Goal: Information Seeking & Learning: Learn about a topic

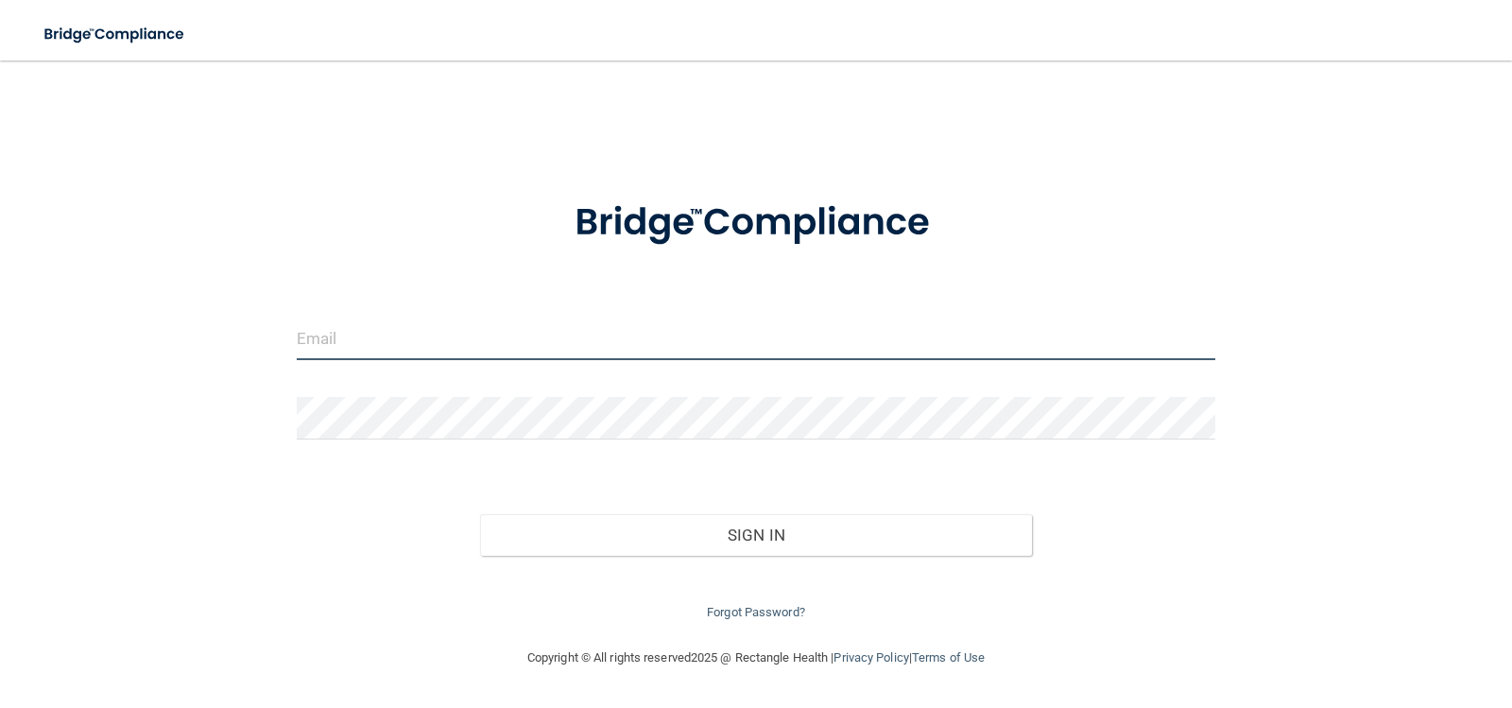
click at [452, 327] on input "email" at bounding box center [757, 339] width 920 height 43
type input "[EMAIL_ADDRESS][DOMAIN_NAME]"
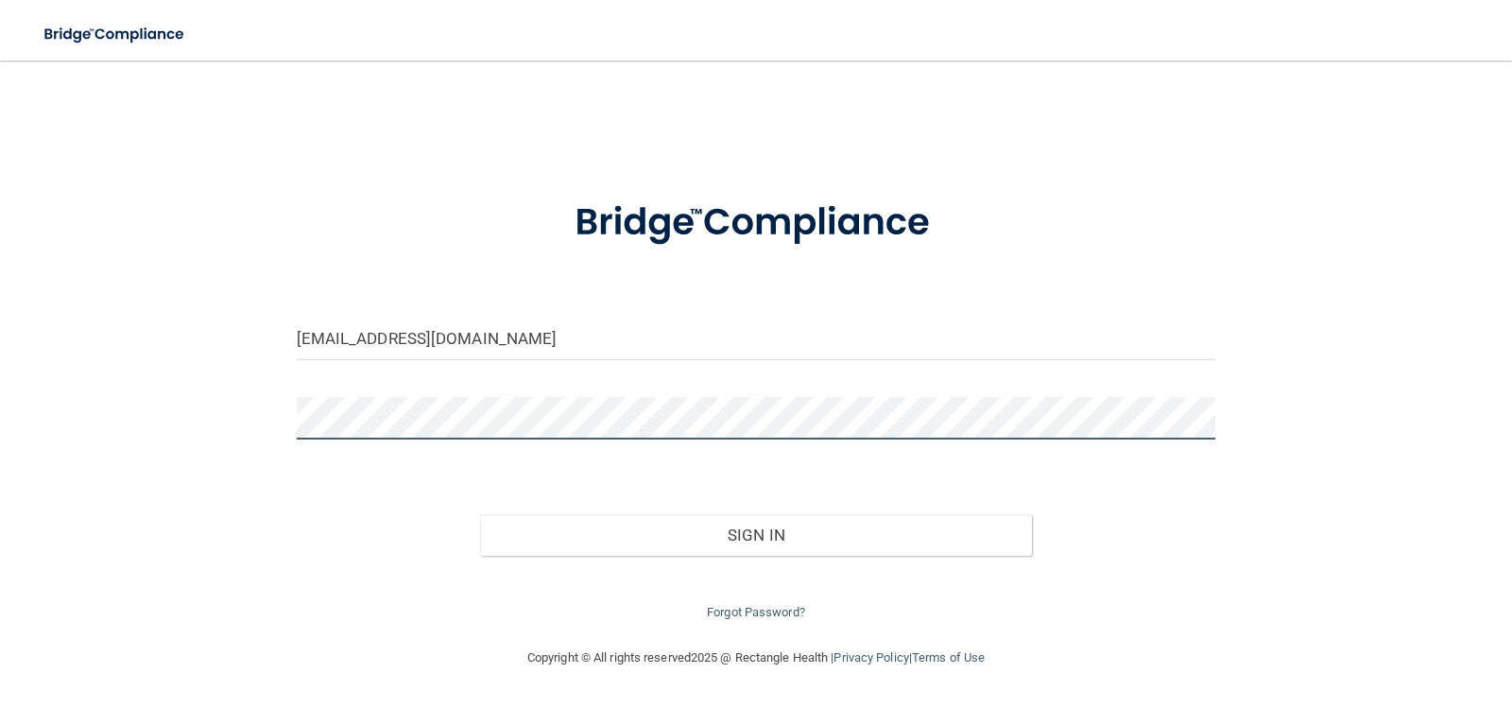
click at [480, 514] on button "Sign In" at bounding box center [756, 535] width 552 height 42
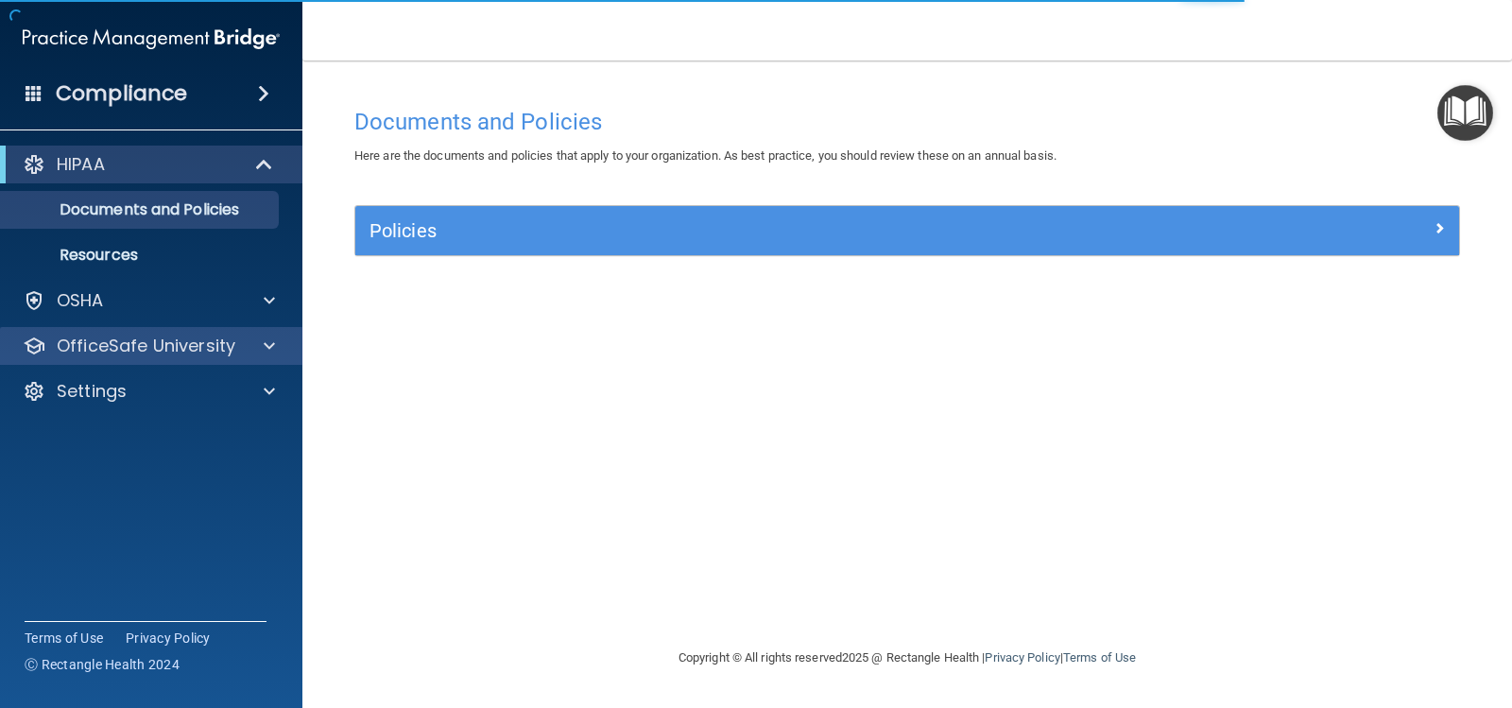
click at [154, 333] on div "OfficeSafe University" at bounding box center [151, 346] width 303 height 38
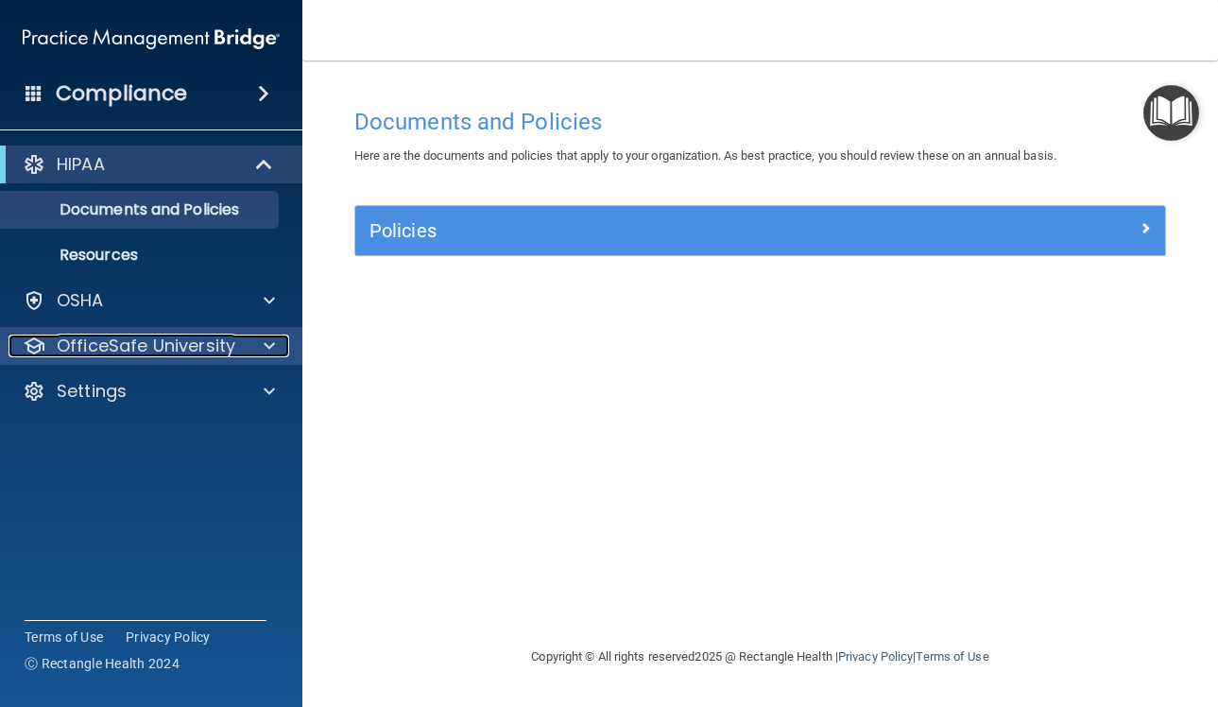
click at [160, 346] on p "OfficeSafe University" at bounding box center [146, 346] width 179 height 23
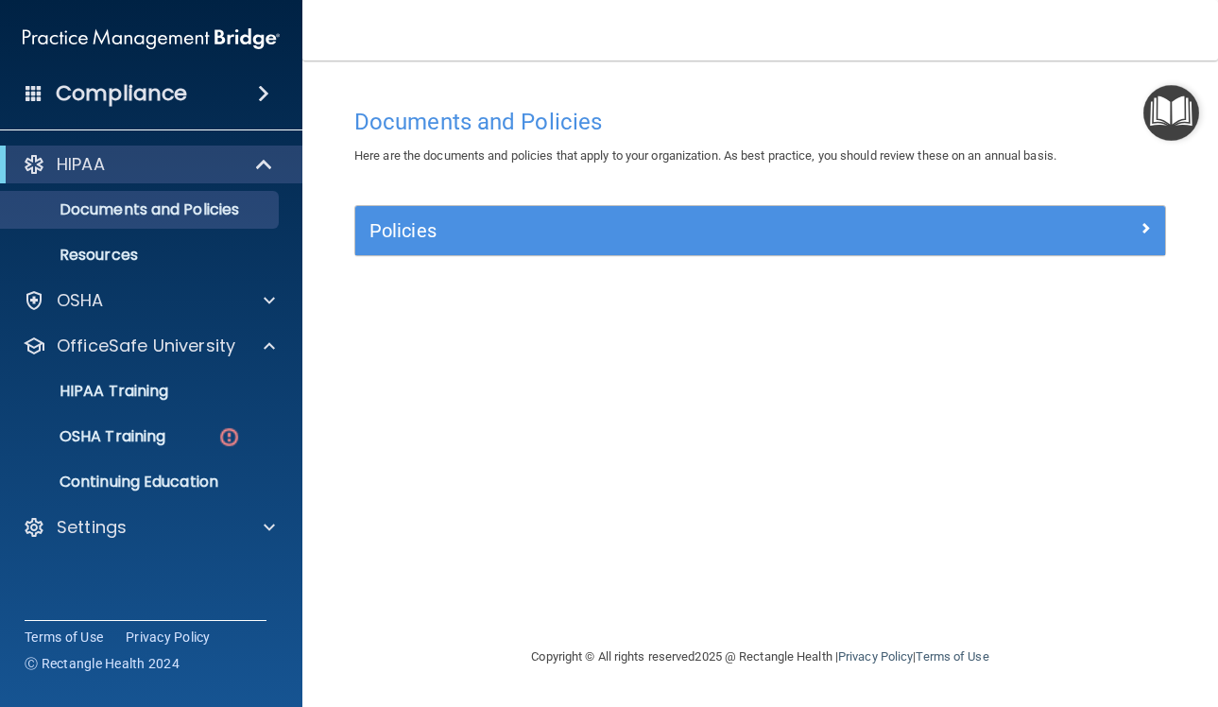
click at [185, 456] on ul "HIPAA Training OSHA Training Continuing Education" at bounding box center [152, 433] width 342 height 136
click at [185, 450] on link "OSHA Training" at bounding box center [130, 437] width 298 height 38
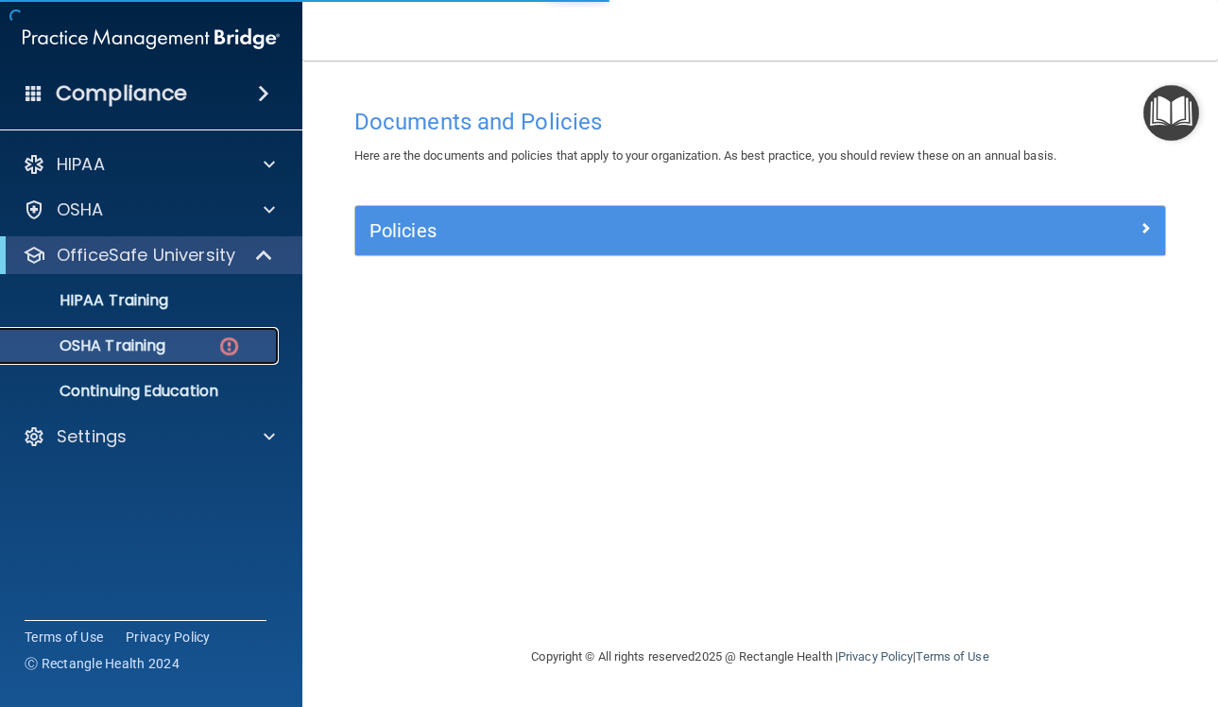
click at [152, 342] on p "OSHA Training" at bounding box center [88, 345] width 153 height 19
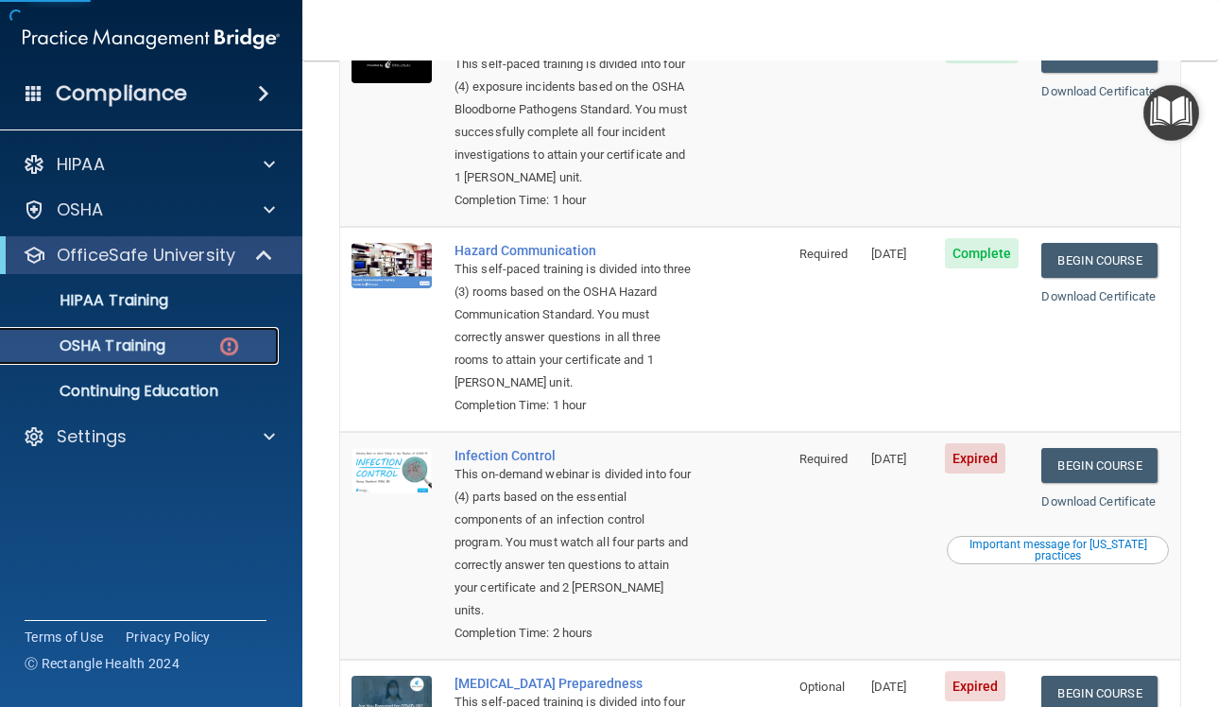
scroll to position [284, 0]
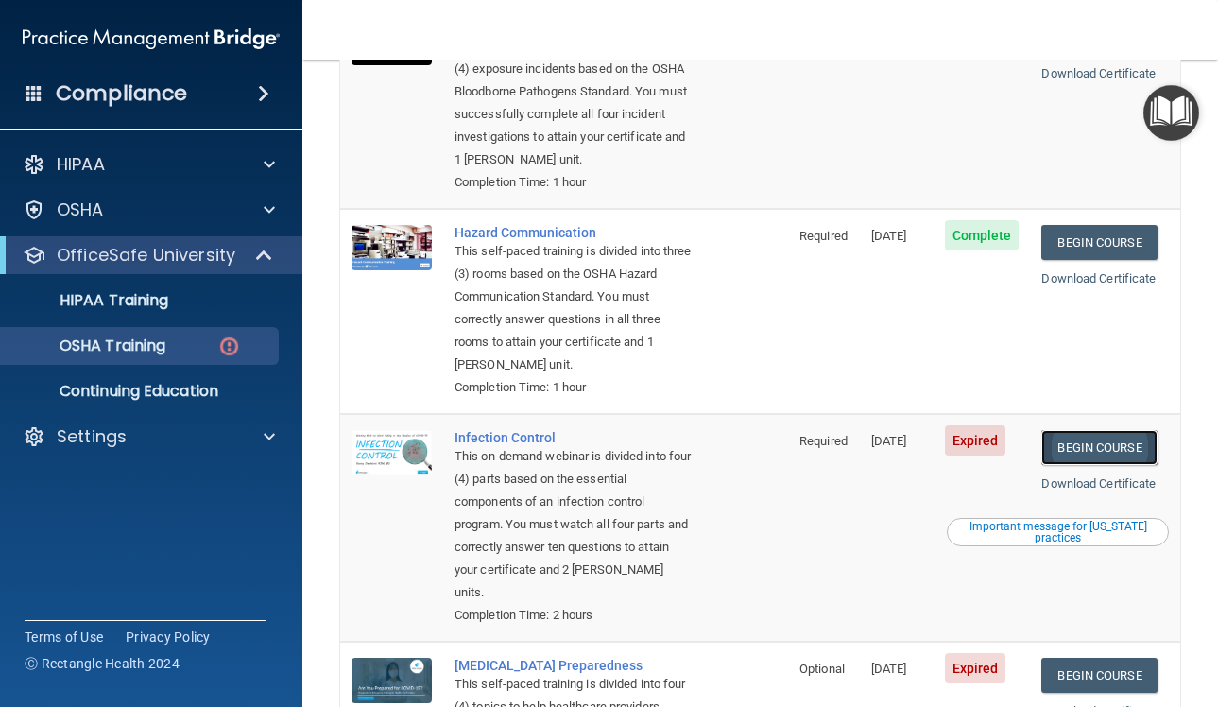
click at [1069, 449] on link "Begin Course" at bounding box center [1099, 447] width 115 height 35
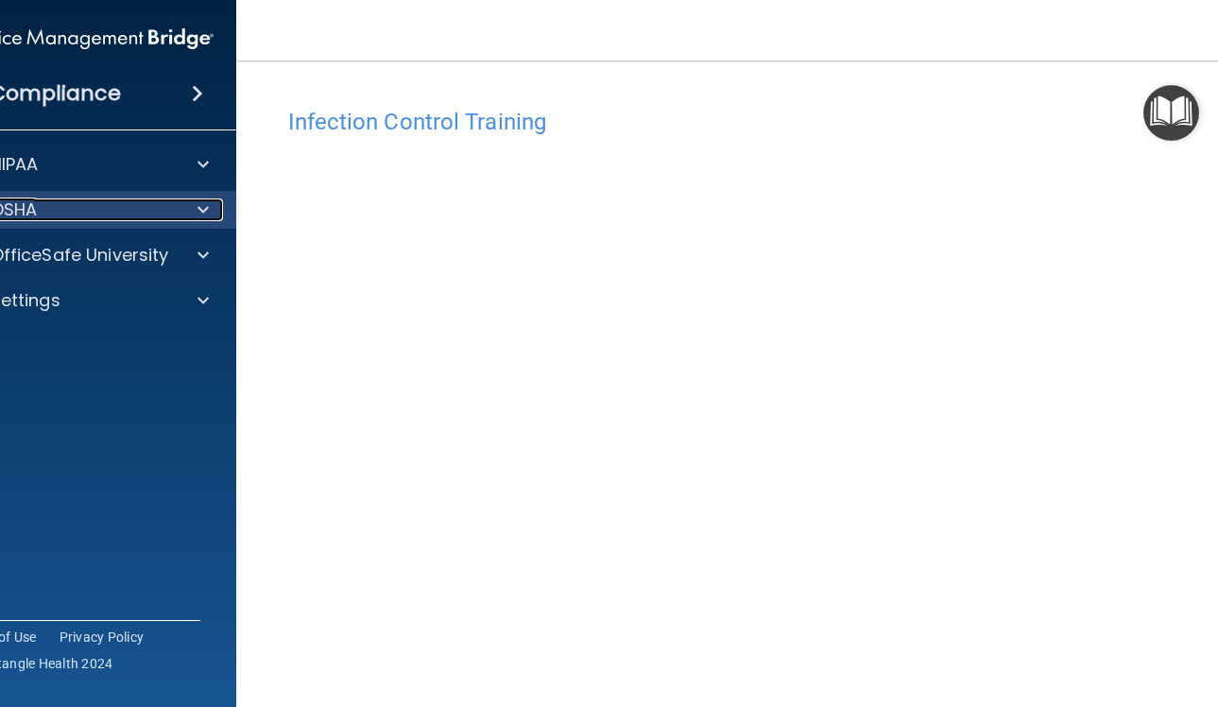
click at [125, 198] on div "OSHA" at bounding box center [59, 209] width 234 height 23
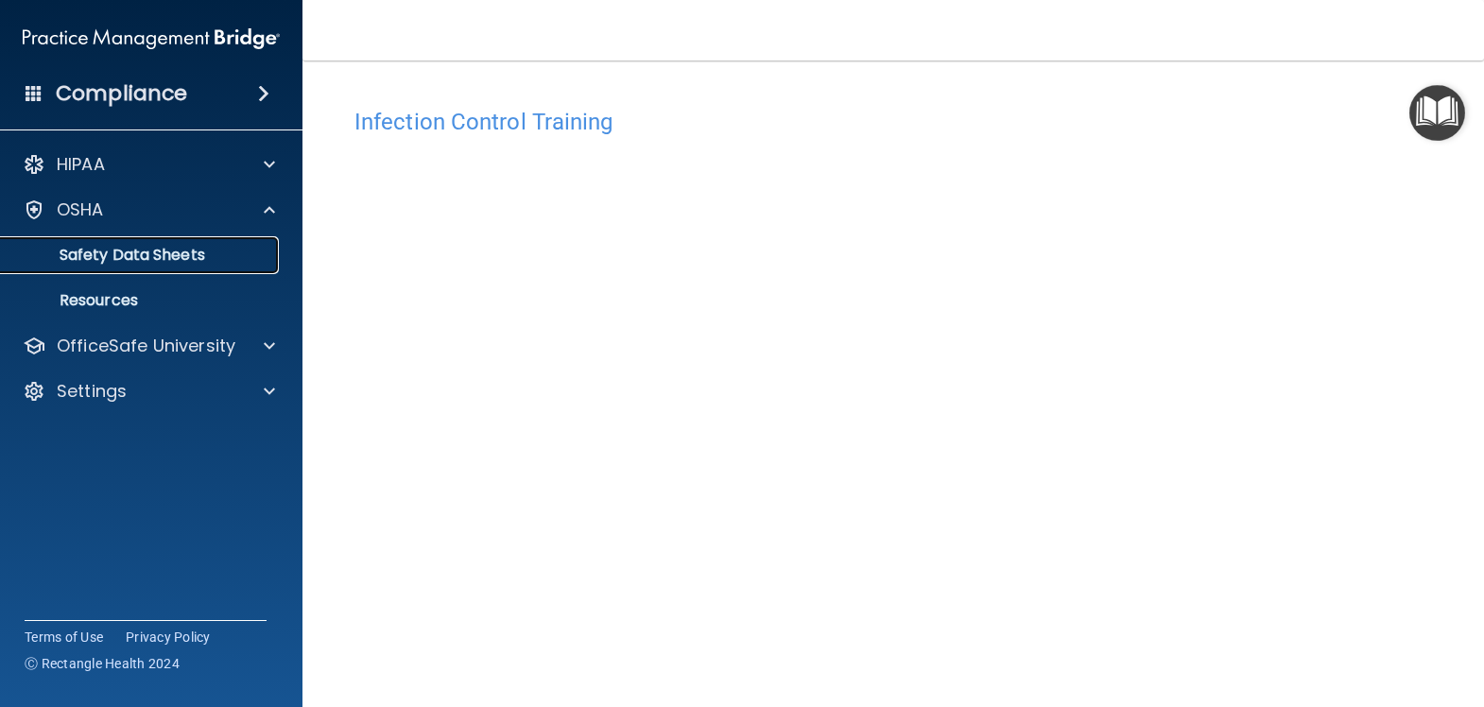
click at [117, 252] on p "Safety Data Sheets" at bounding box center [141, 255] width 258 height 19
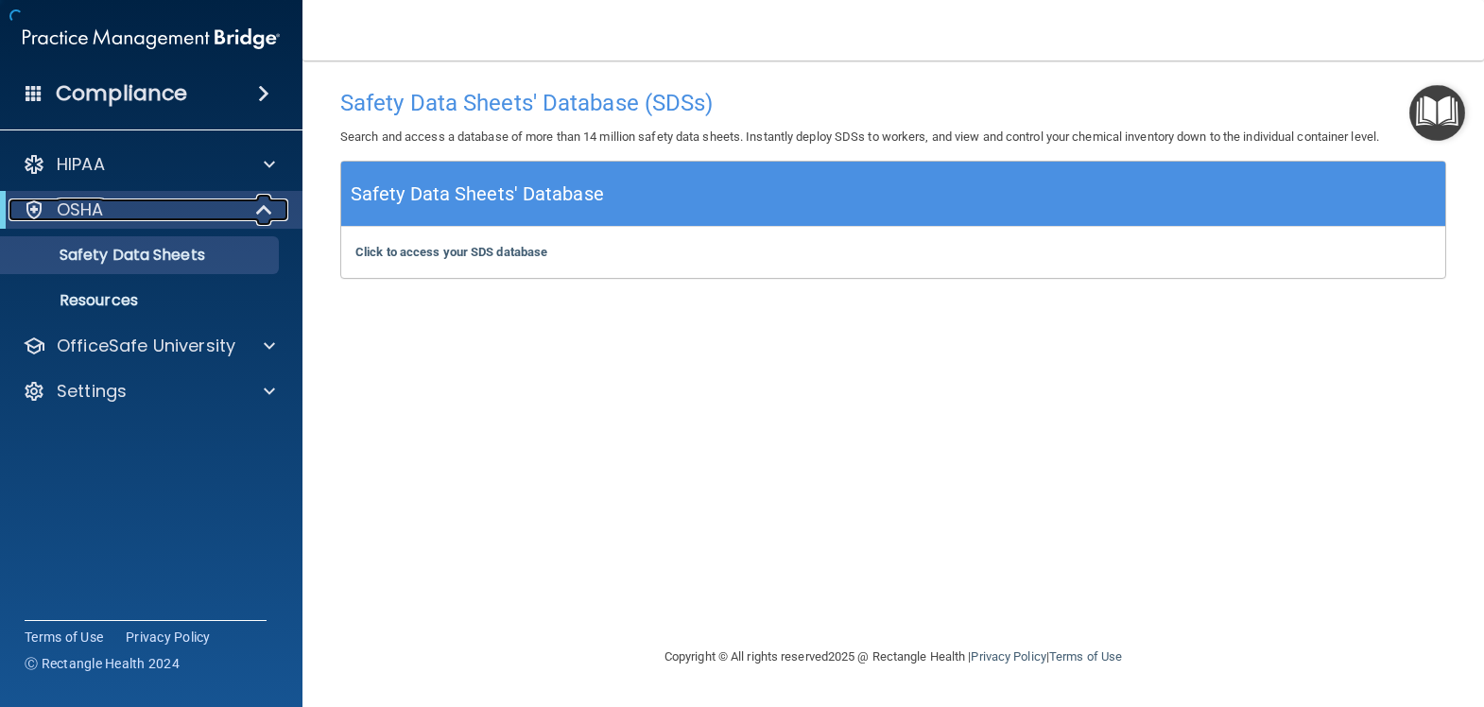
click at [157, 211] on div "OSHA" at bounding box center [125, 209] width 233 height 23
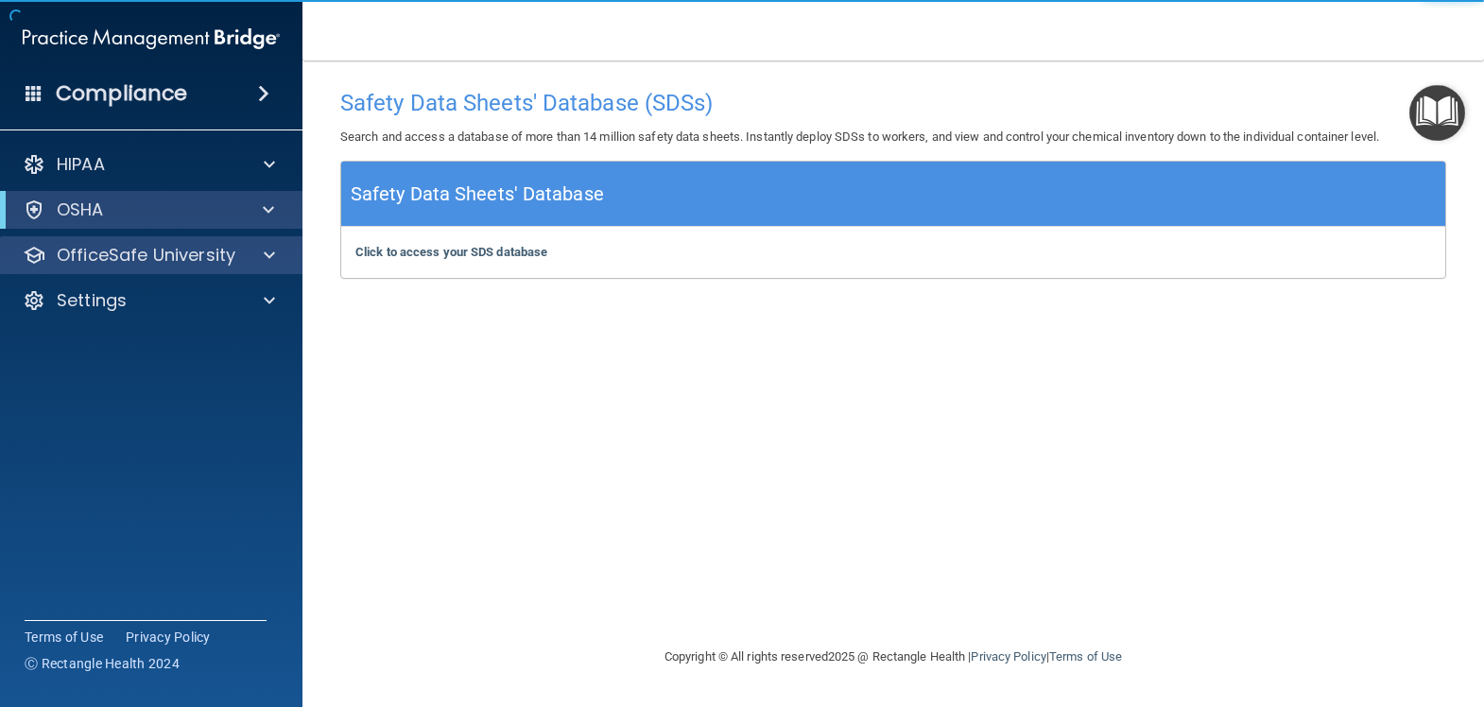
click at [155, 241] on div "OfficeSafe University" at bounding box center [151, 255] width 303 height 38
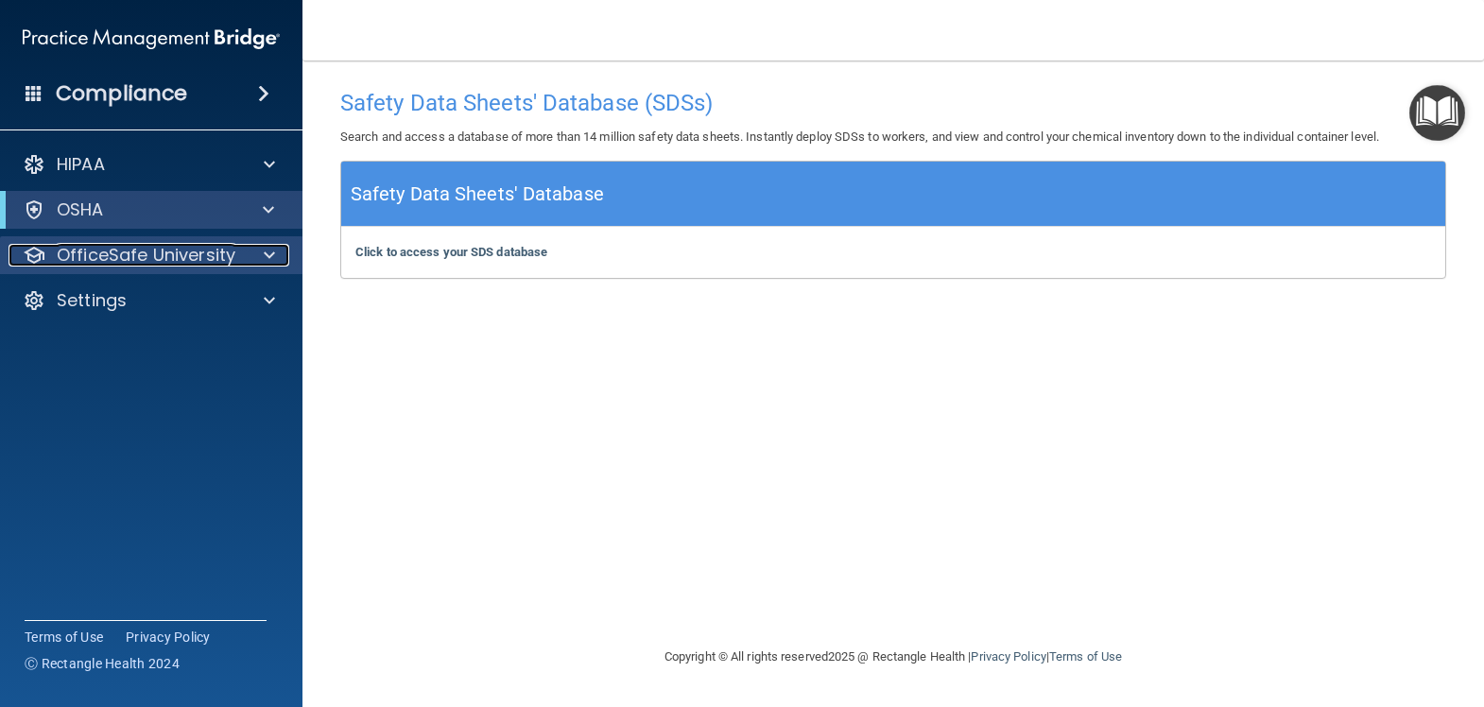
click at [248, 251] on div at bounding box center [266, 255] width 47 height 23
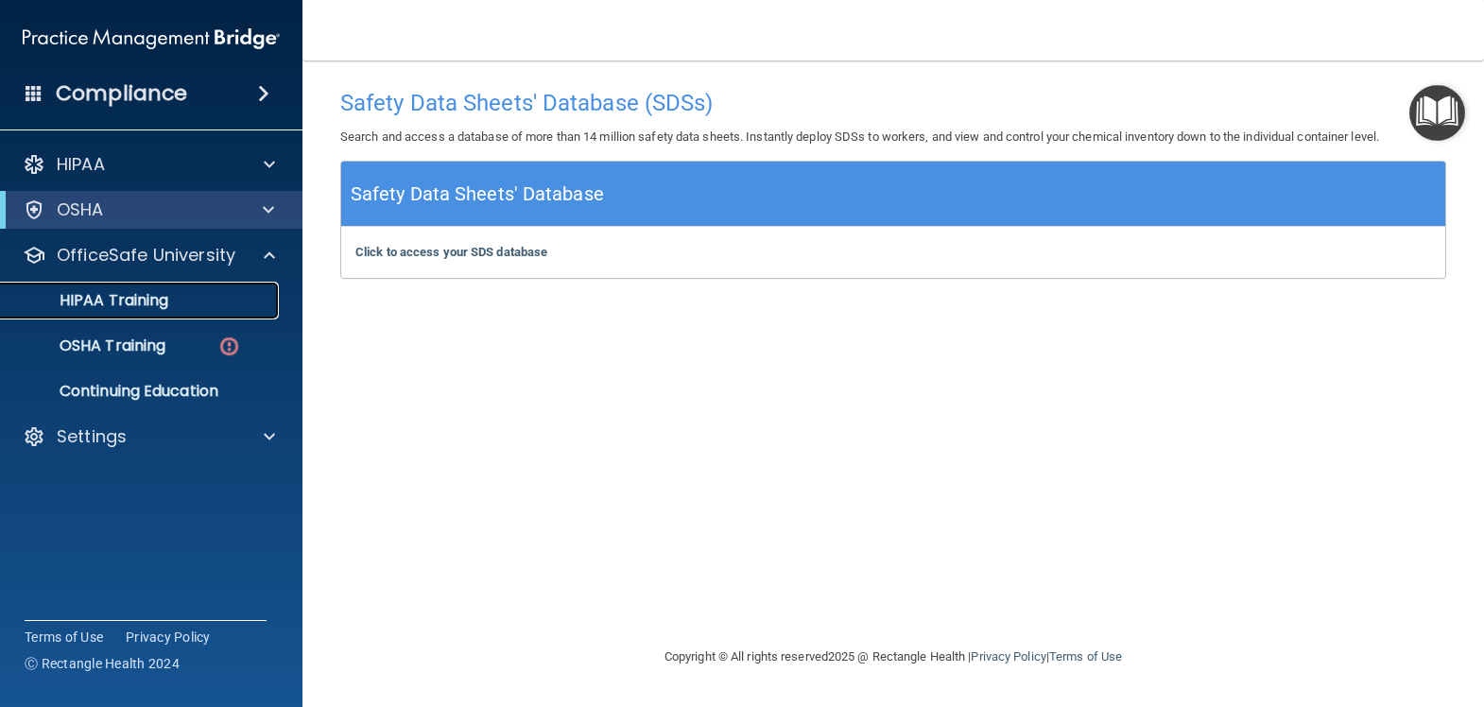
click at [144, 291] on p "HIPAA Training" at bounding box center [90, 300] width 156 height 19
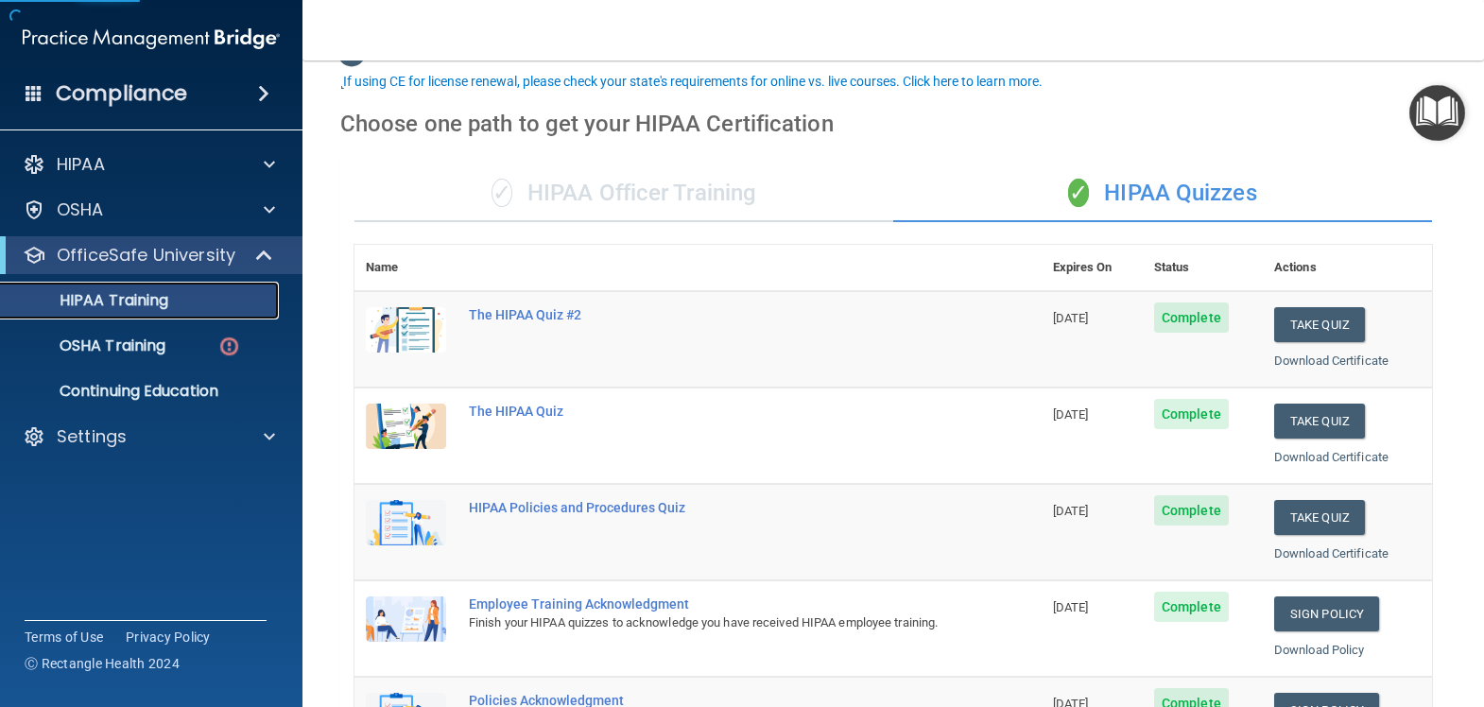
scroll to position [189, 0]
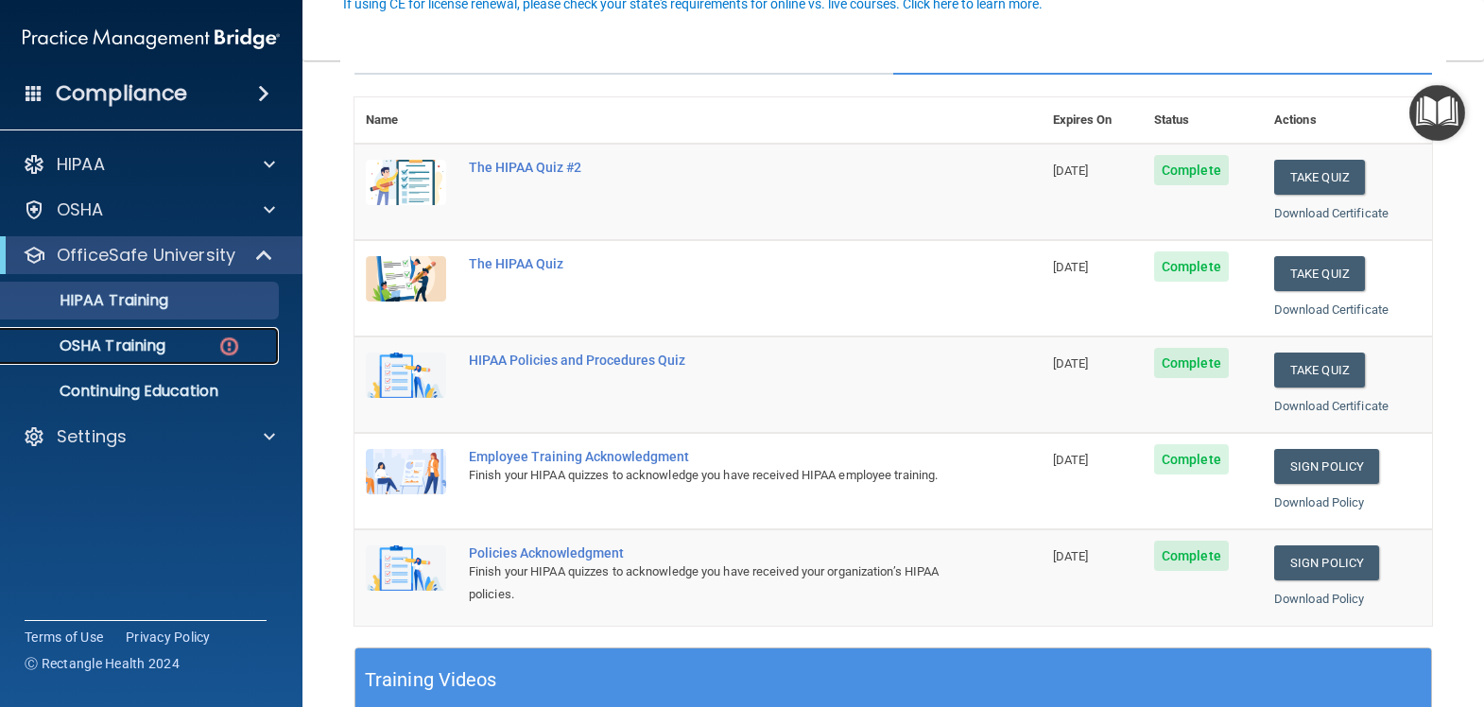
click at [137, 334] on link "OSHA Training" at bounding box center [130, 346] width 298 height 38
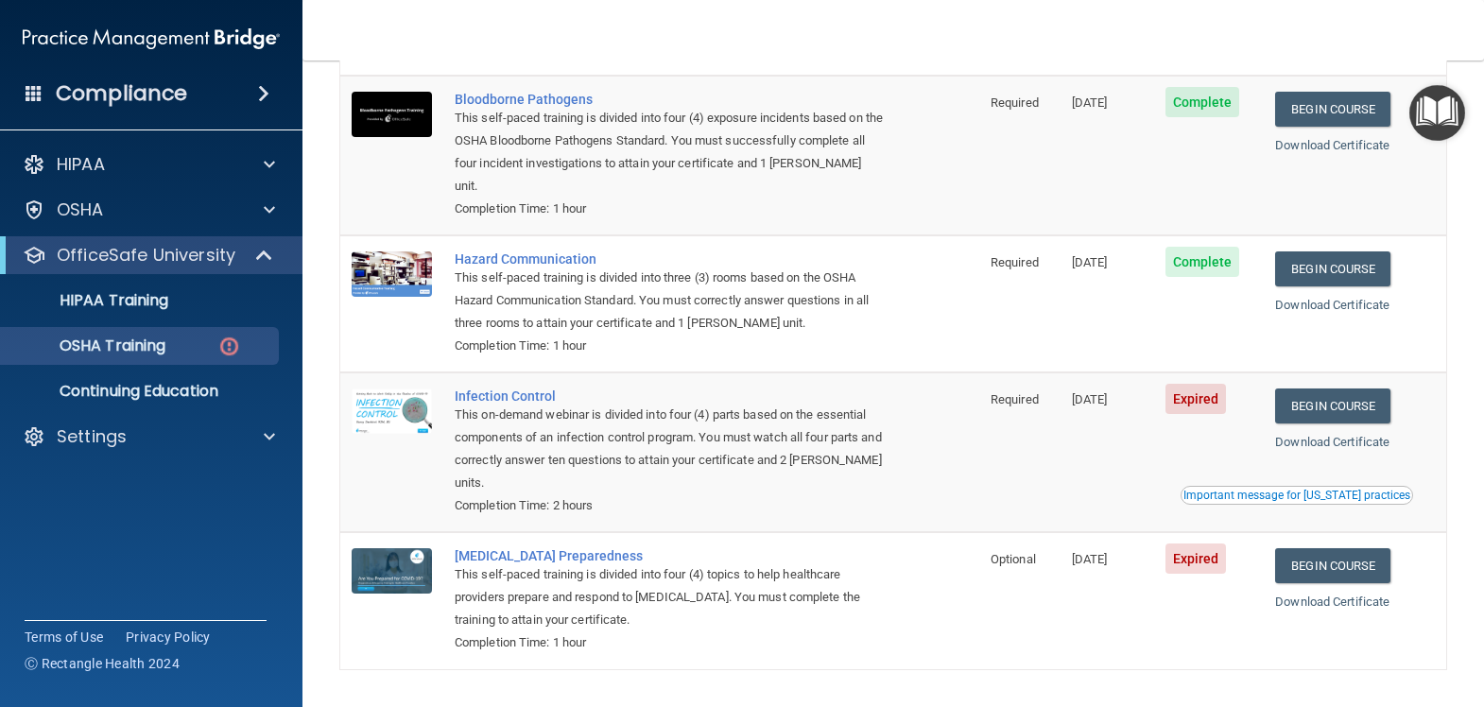
click at [569, 404] on div "This on-demand webinar is divided into four (4) parts based on the essential co…" at bounding box center [670, 449] width 430 height 91
click at [571, 411] on div "This on-demand webinar is divided into four (4) parts based on the essential co…" at bounding box center [670, 449] width 430 height 91
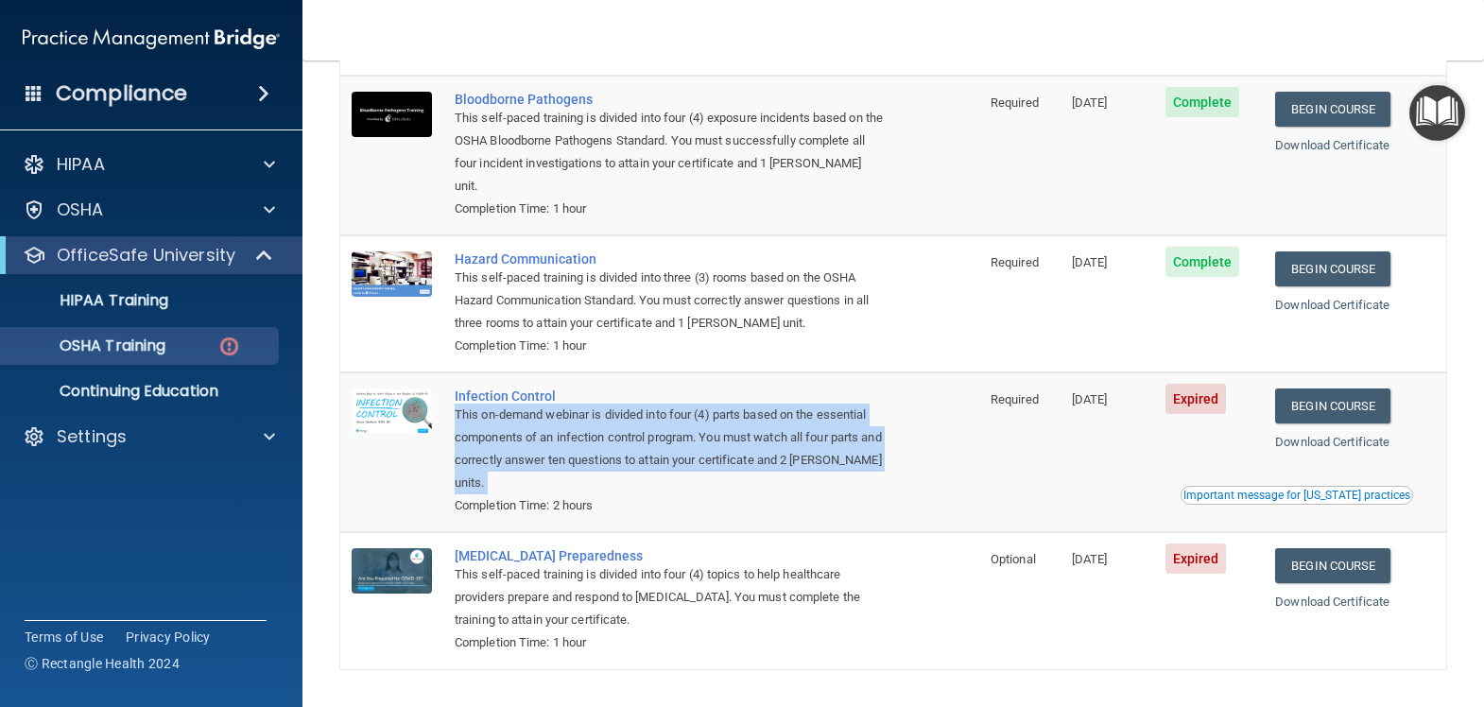
click at [571, 411] on div "This on-demand webinar is divided into four (4) parts based on the essential co…" at bounding box center [670, 449] width 430 height 91
click at [571, 423] on div "This on-demand webinar is divided into four (4) parts based on the essential co…" at bounding box center [670, 449] width 430 height 91
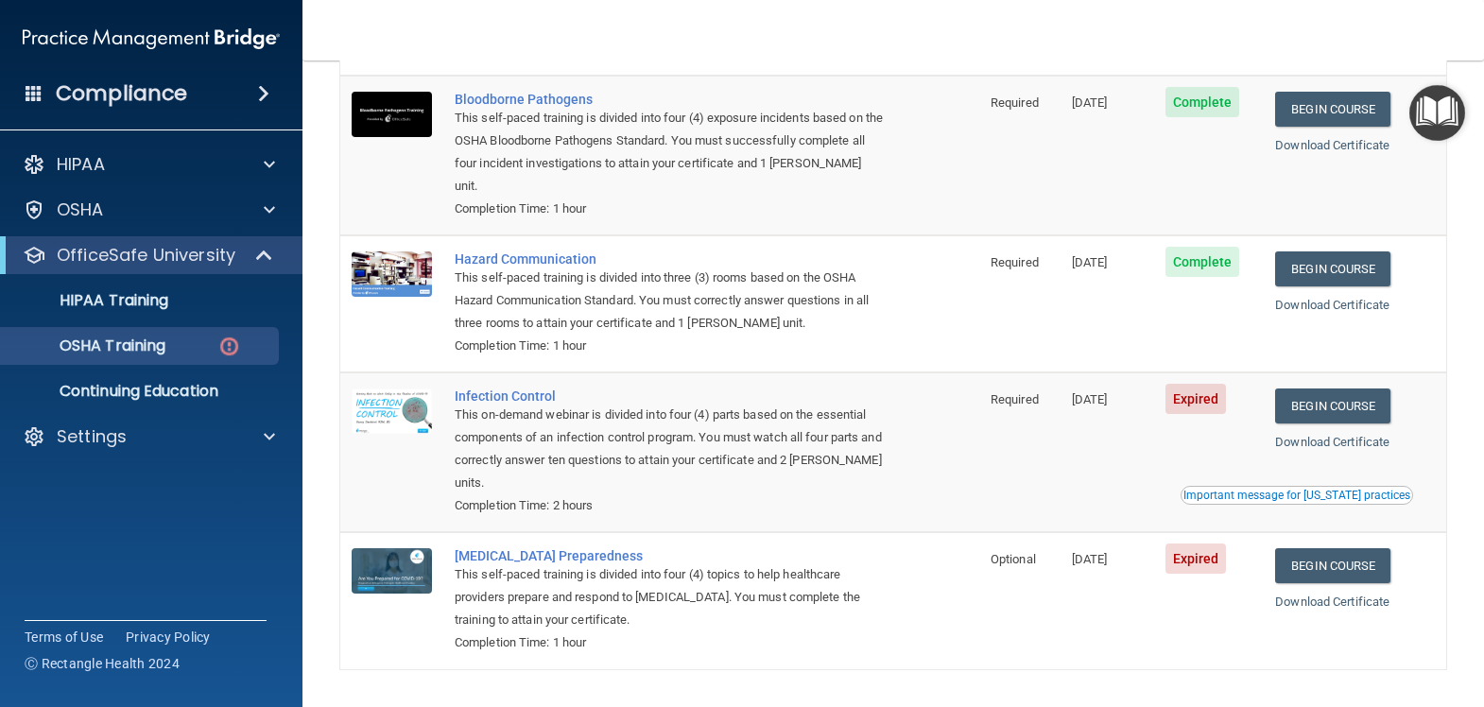
click at [1217, 490] on div "Important message for [US_STATE] practices" at bounding box center [1296, 495] width 227 height 11
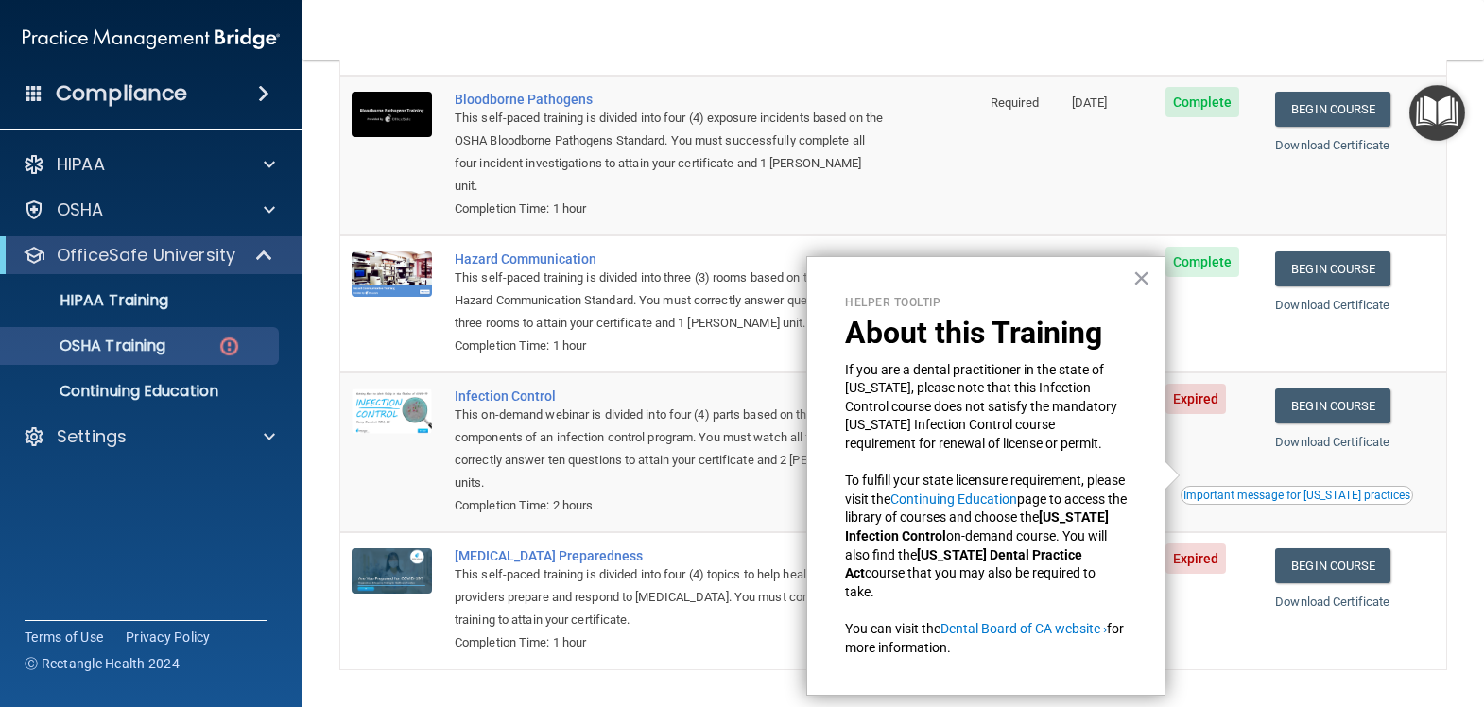
click at [716, 501] on td "Infection Control This on-demand webinar is divided into four (4) parts based o…" at bounding box center [711, 452] width 536 height 160
click at [1138, 271] on button "×" at bounding box center [1141, 278] width 18 height 30
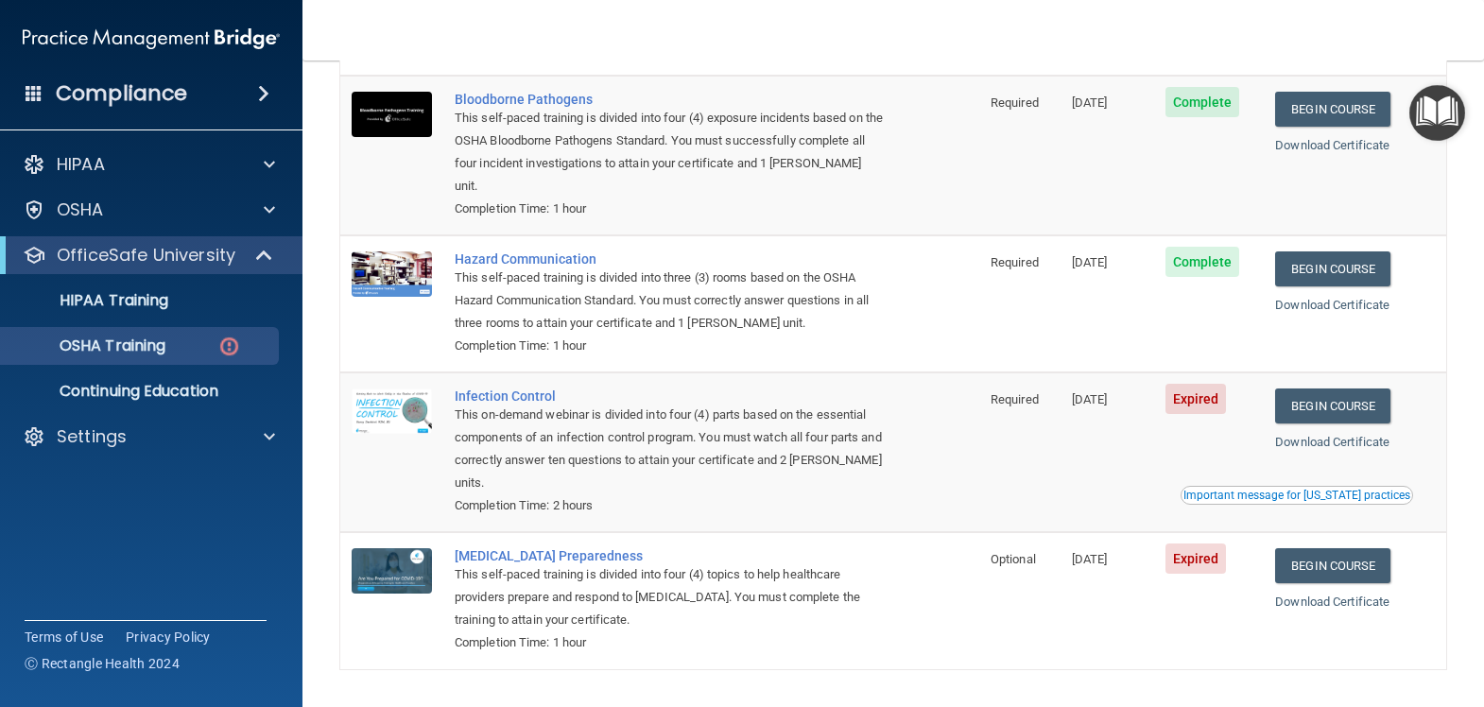
scroll to position [95, 0]
